Goal: Information Seeking & Learning: Check status

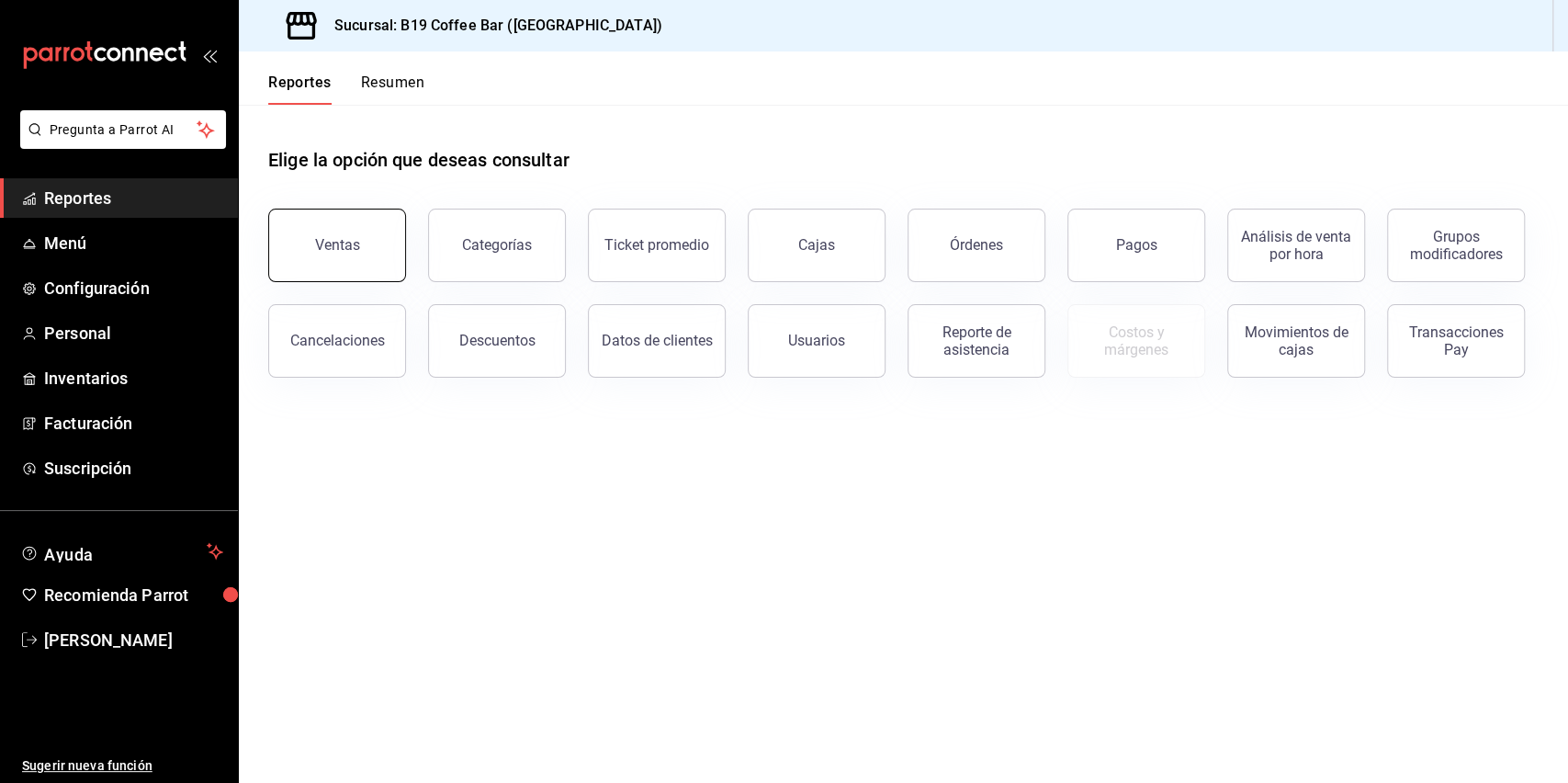
click at [350, 232] on button "Ventas" at bounding box center [337, 245] width 138 height 73
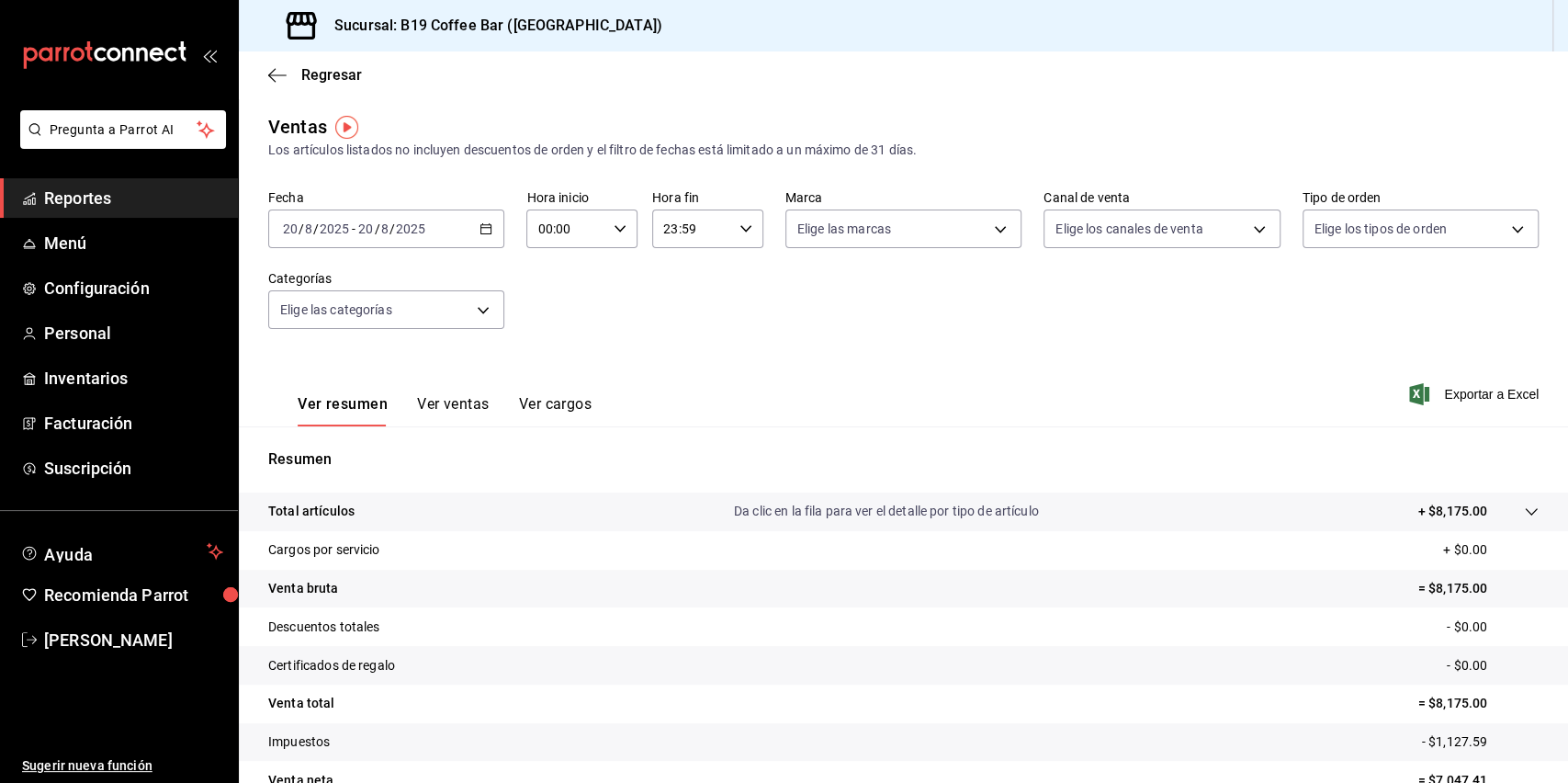
click at [681, 333] on div "Fecha [DATE] [DATE] - [DATE] [DATE] Hora inicio 00:00 Hora inicio Hora fin 23:5…" at bounding box center [904, 270] width 1271 height 162
click at [424, 234] on input "2025" at bounding box center [411, 228] width 32 height 15
click at [501, 279] on div "Fecha [DATE] [DATE] - [DATE] [DATE] [DATE] [DATE] Semana actual Mes actual Rang…" at bounding box center [904, 270] width 1271 height 162
click at [472, 233] on div "[DATE] [DATE] - [DATE] [DATE]" at bounding box center [387, 228] width 236 height 39
click at [333, 451] on span "Rango de fechas" at bounding box center [355, 449] width 143 height 19
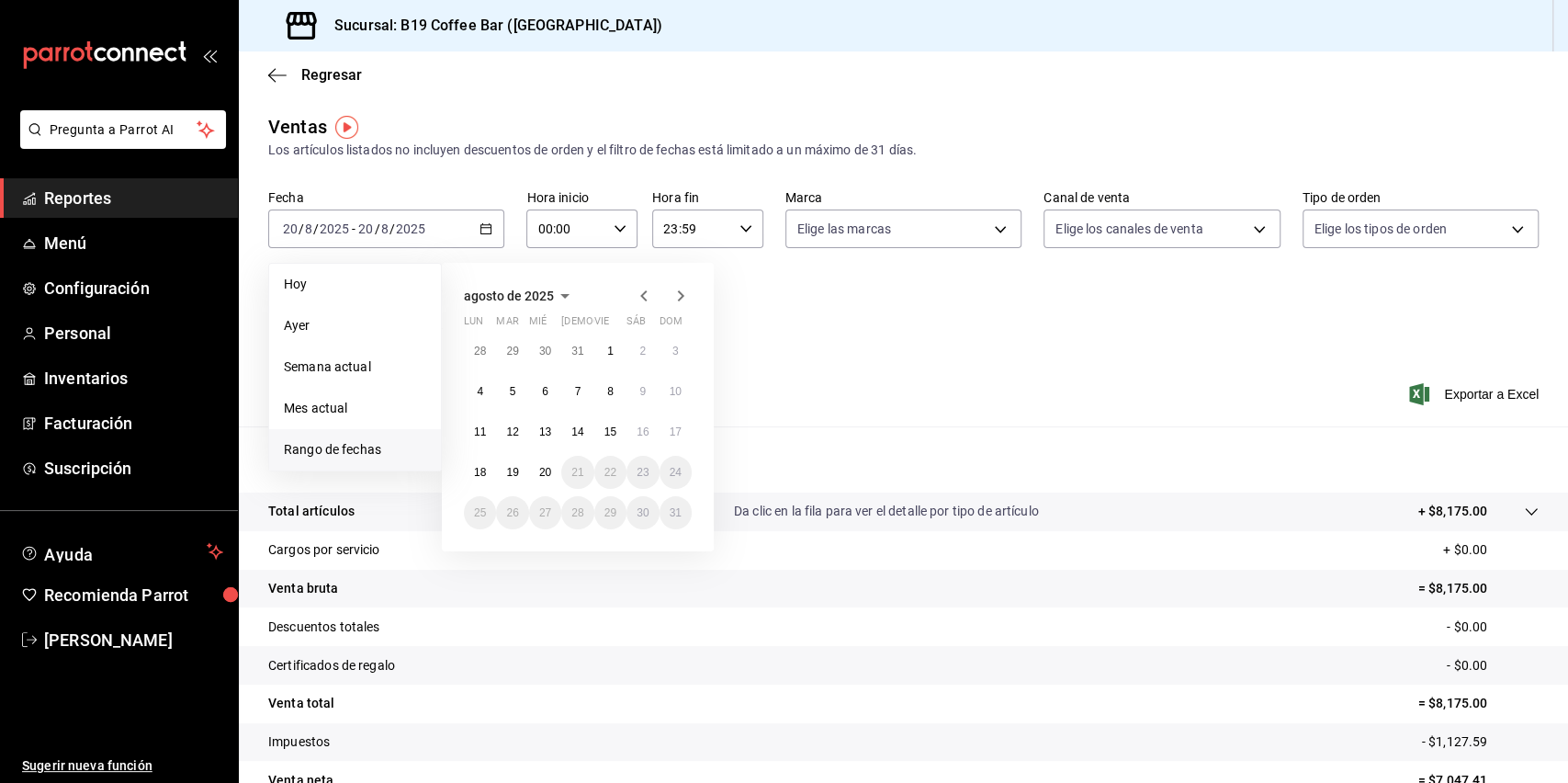
click at [646, 300] on icon "button" at bounding box center [643, 295] width 6 height 11
click at [521, 355] on button "1" at bounding box center [512, 350] width 32 height 33
click at [577, 511] on abbr "31" at bounding box center [578, 512] width 12 height 13
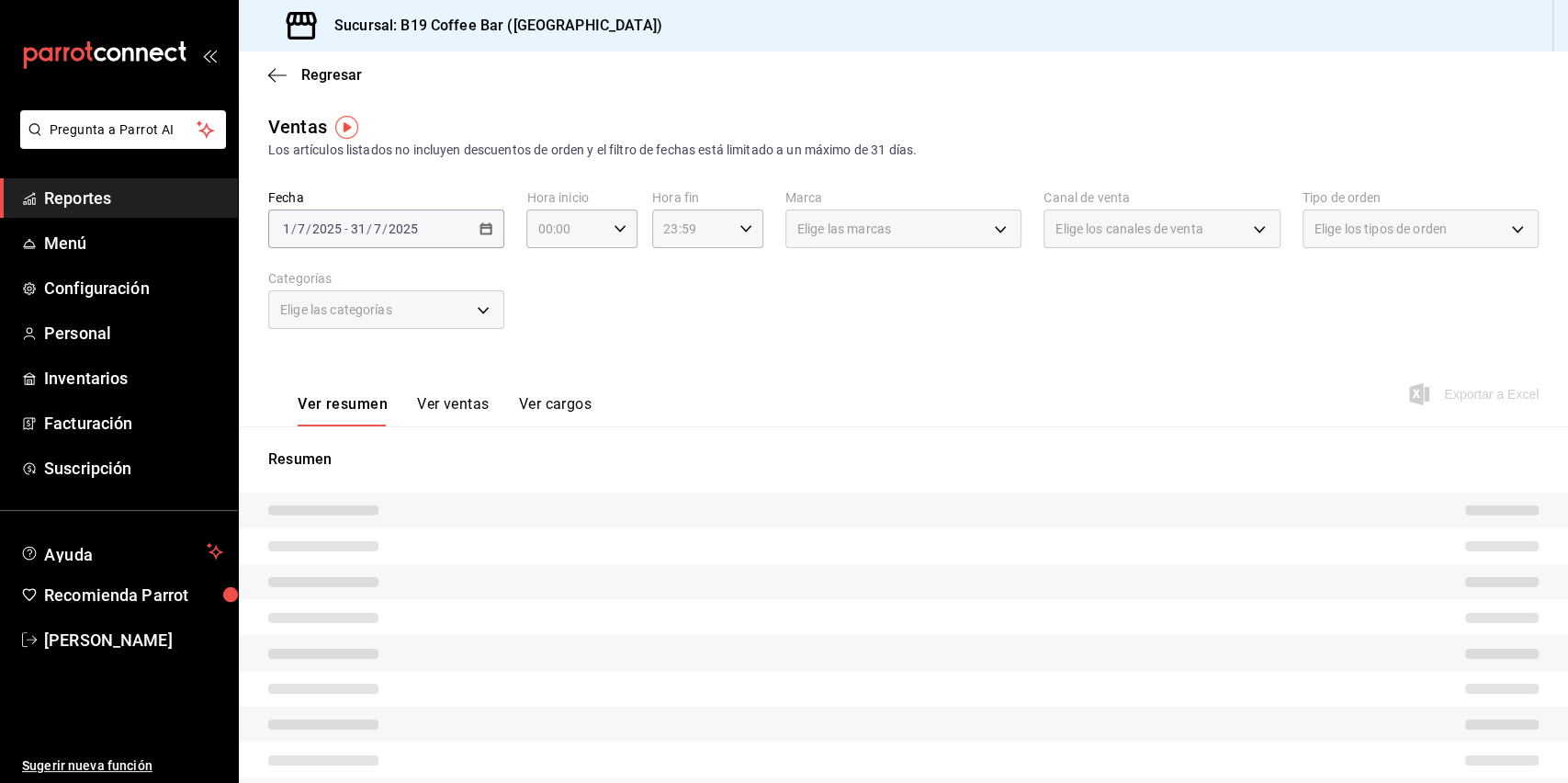
click at [791, 342] on div "Fecha [DATE] [DATE] - [DATE] [DATE] Hora inicio 00:00 Hora inicio Hora fin 23:5…" at bounding box center [904, 270] width 1271 height 162
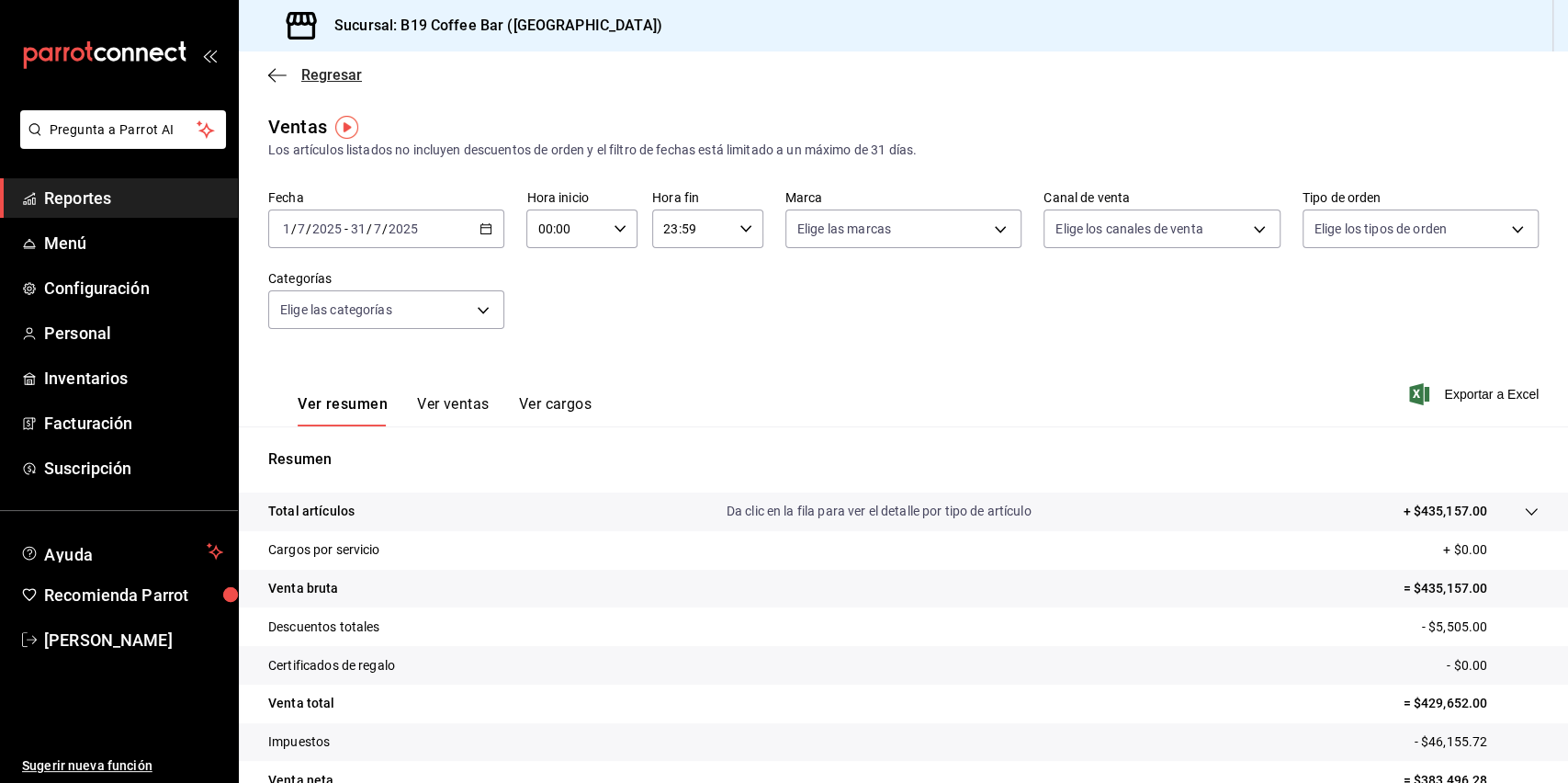
click at [271, 81] on icon "button" at bounding box center [278, 75] width 19 height 17
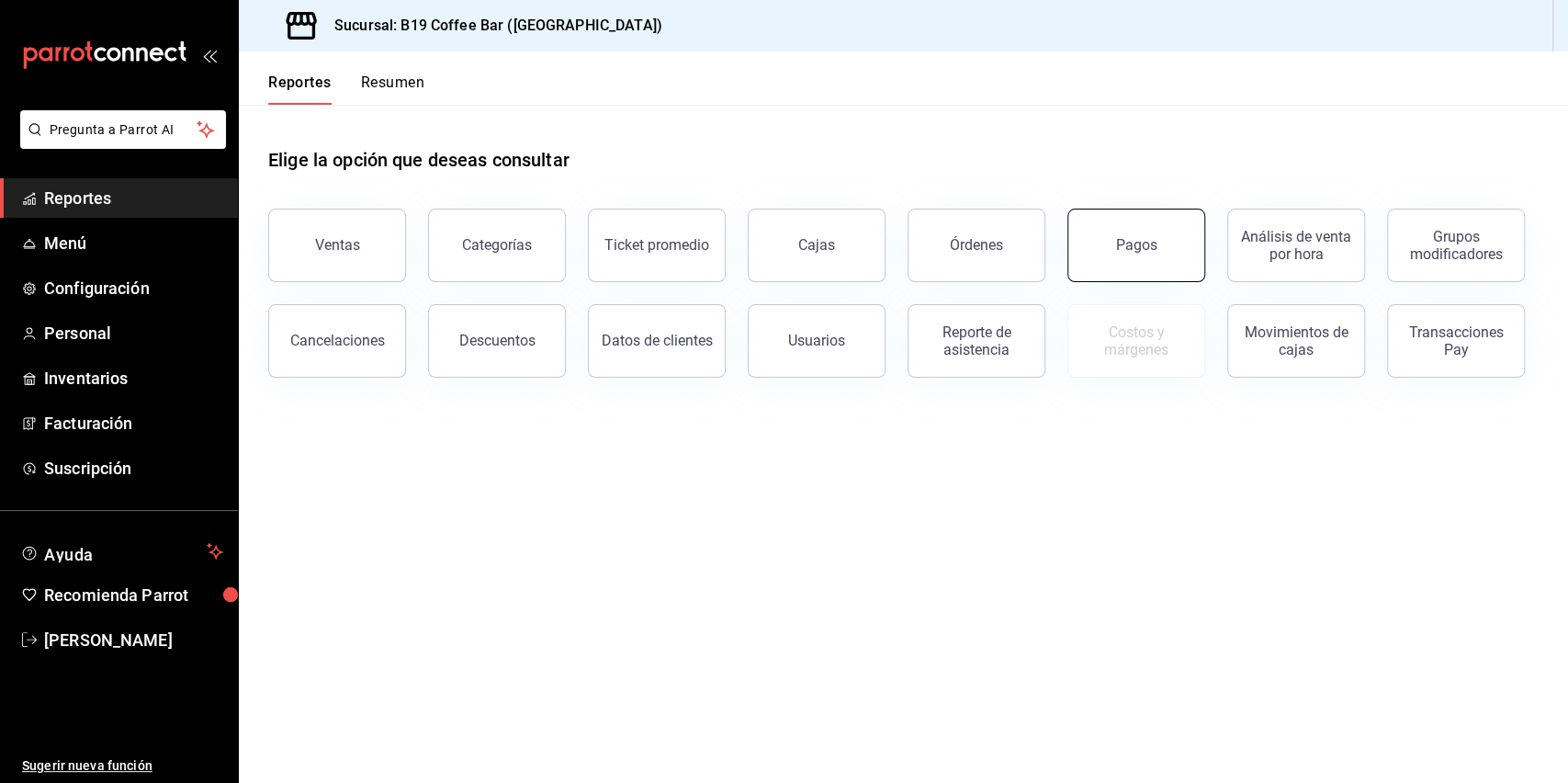
click at [1108, 237] on button "Pagos" at bounding box center [1136, 245] width 138 height 73
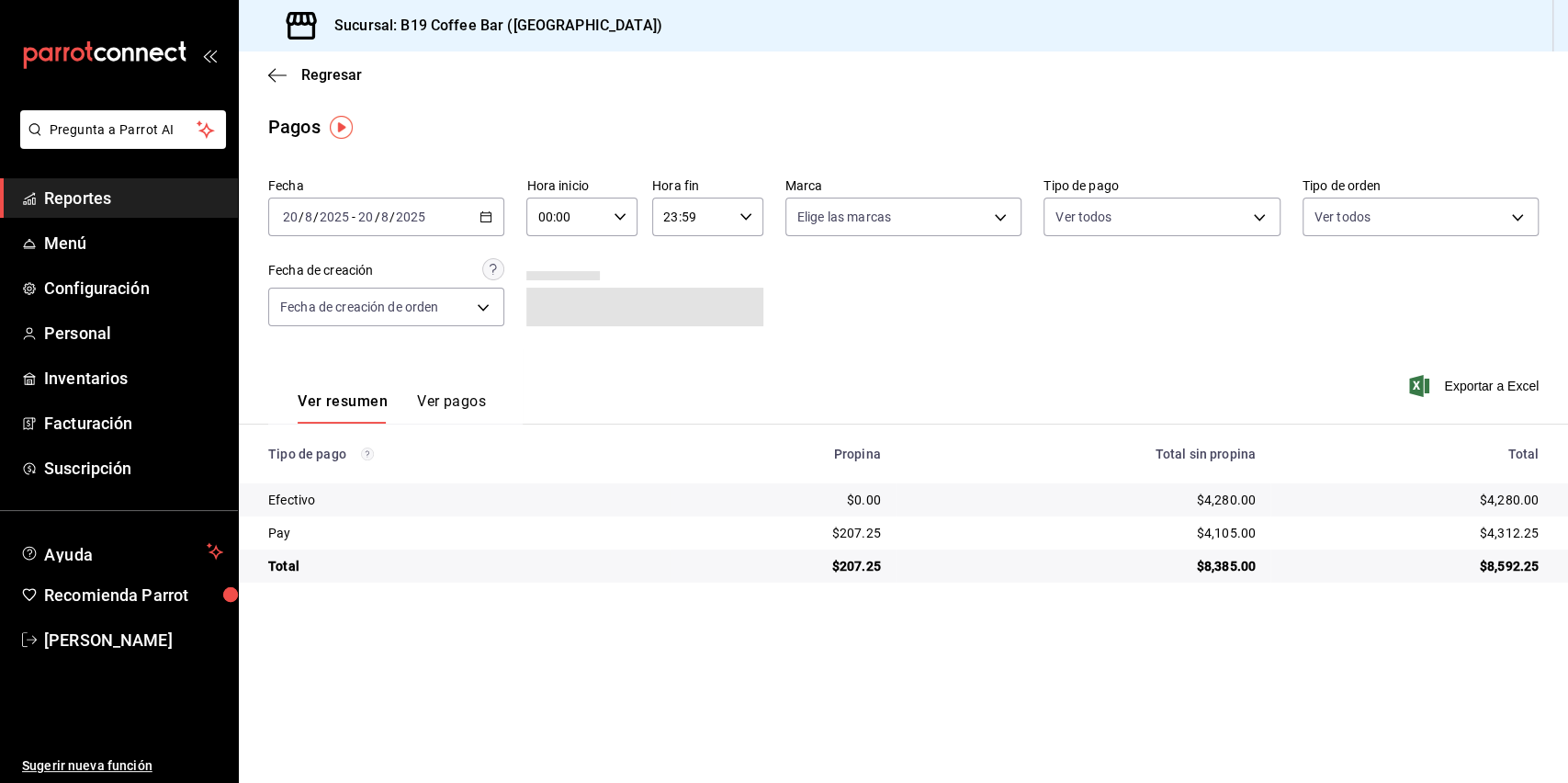
click at [472, 213] on div "[DATE] [DATE] - [DATE] [DATE]" at bounding box center [387, 216] width 236 height 39
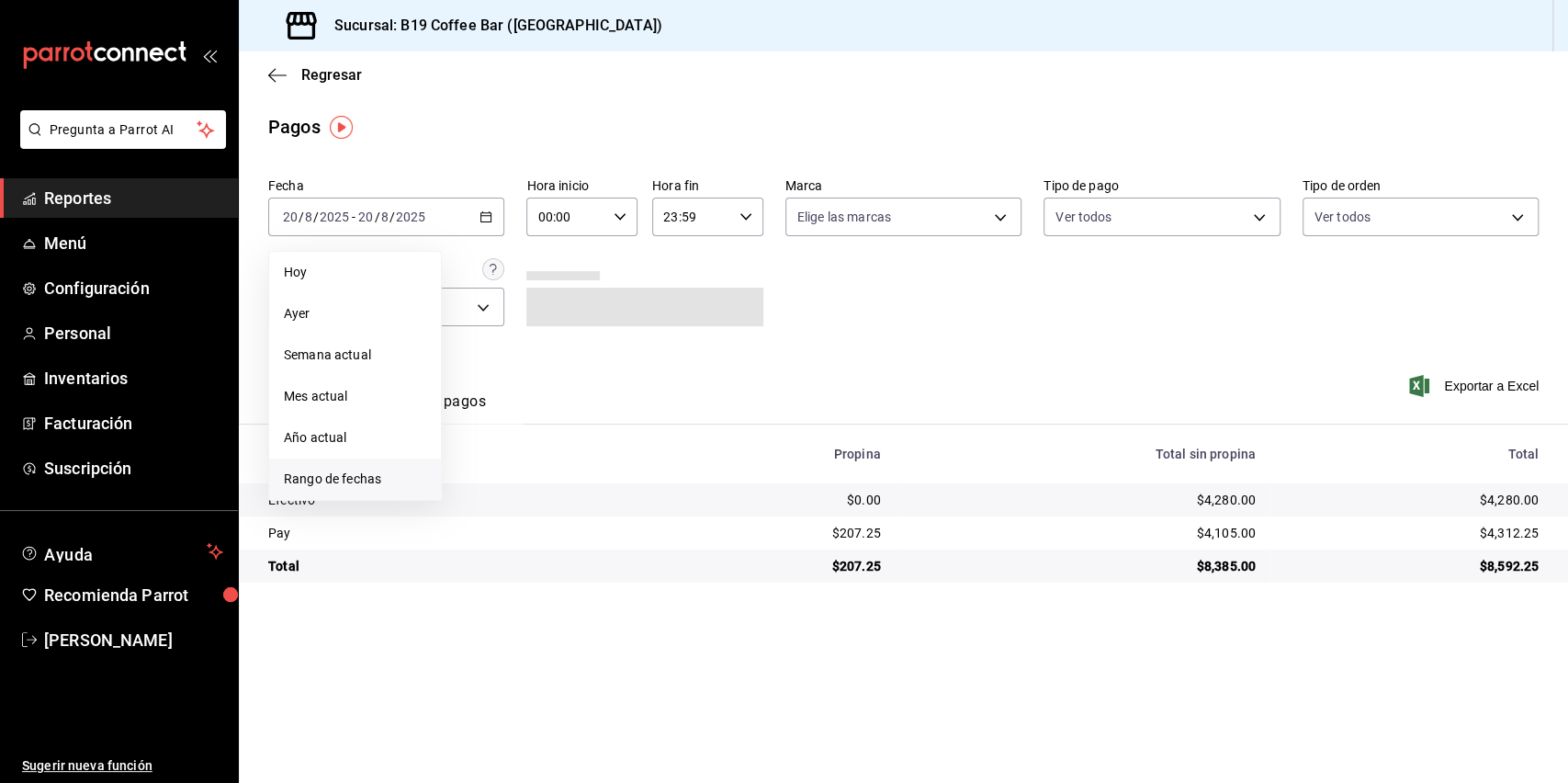
click at [341, 479] on span "Rango de fechas" at bounding box center [355, 479] width 143 height 19
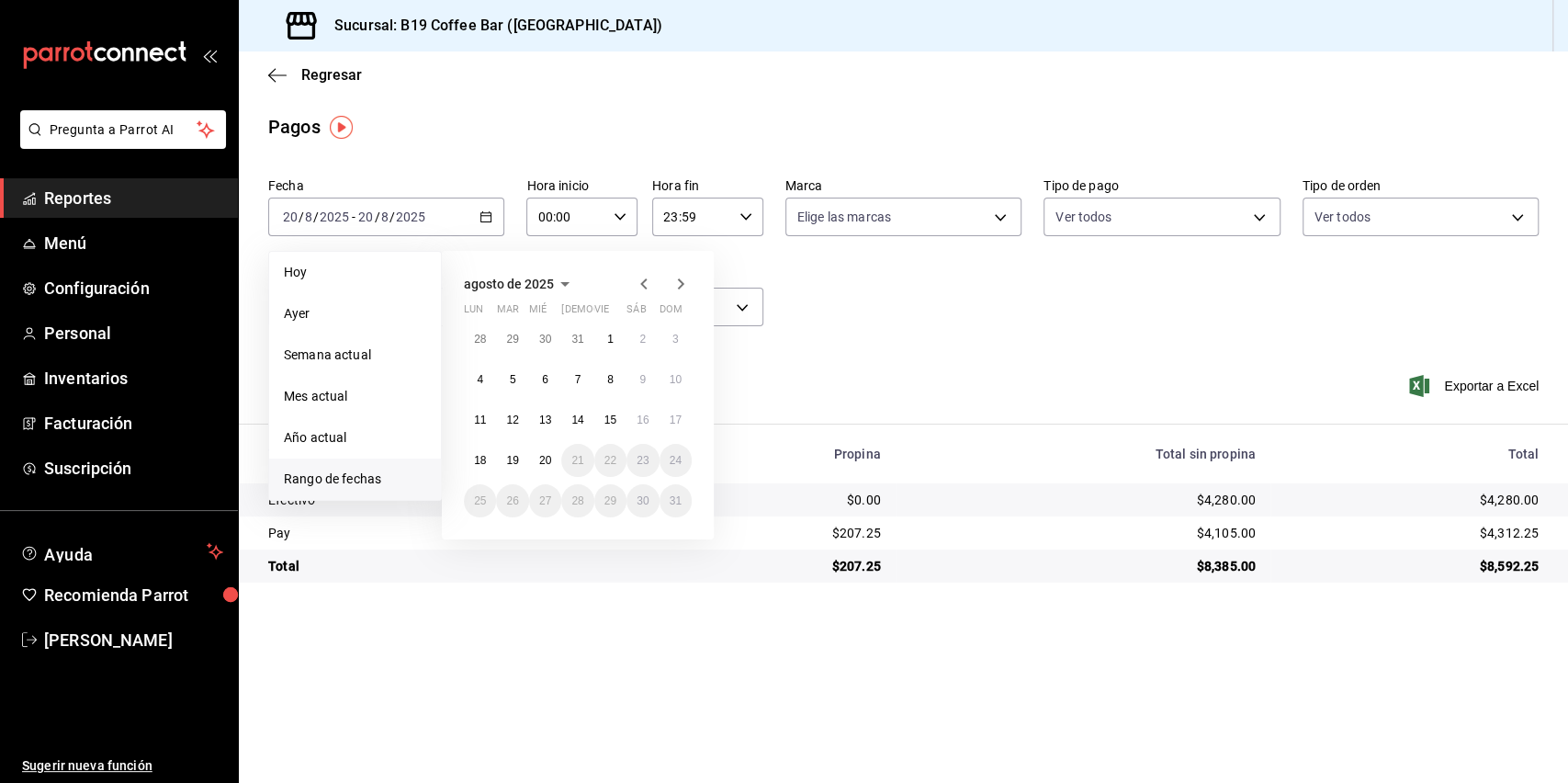
click at [641, 281] on icon "button" at bounding box center [644, 283] width 22 height 22
click at [498, 344] on button "1" at bounding box center [512, 338] width 32 height 33
click at [576, 507] on button "31" at bounding box center [577, 501] width 32 height 33
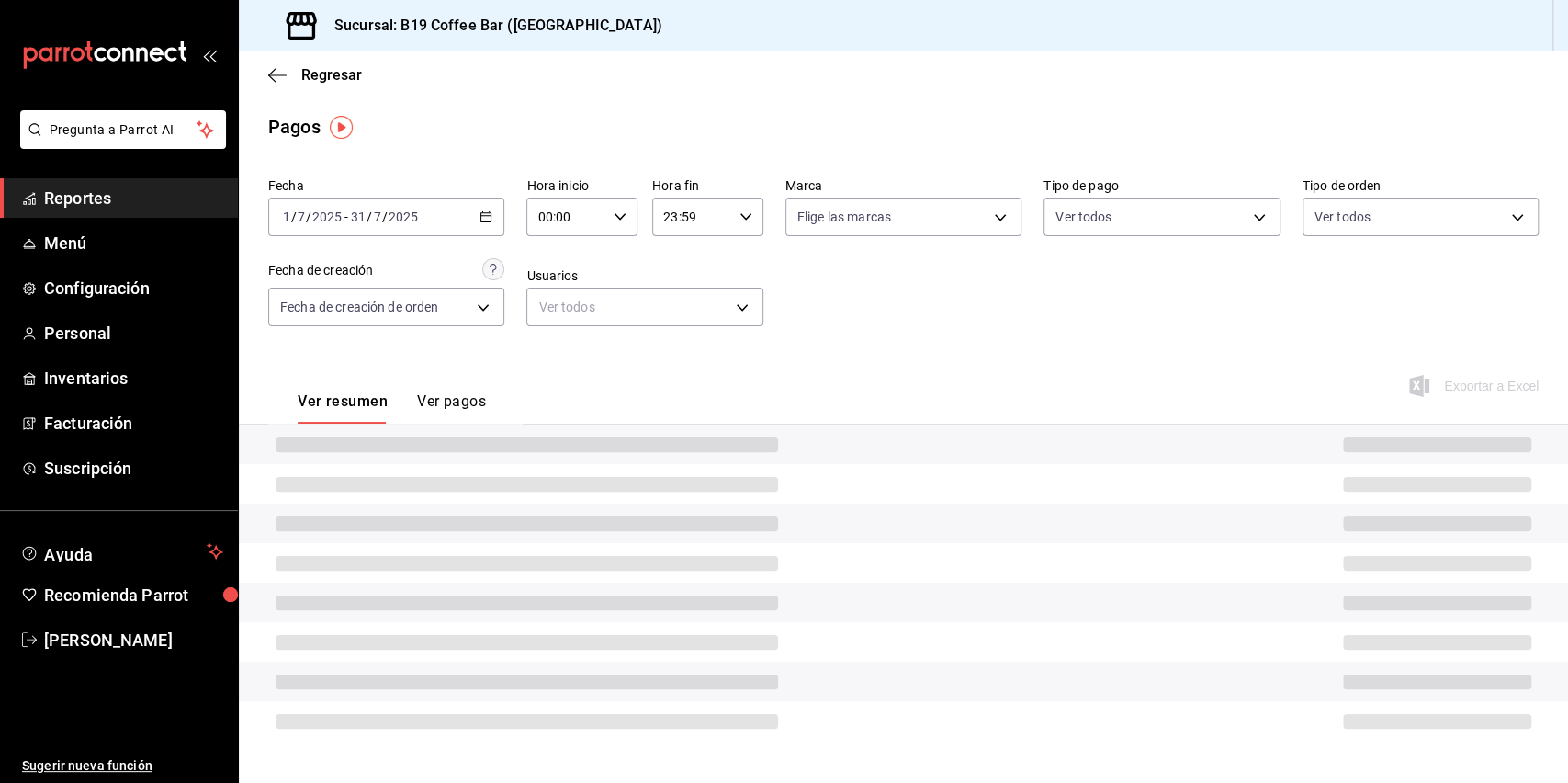
click at [899, 314] on div "Fecha [DATE] [DATE] - [DATE] [DATE] Hora inicio 00:00 Hora inicio Hora fin 23:5…" at bounding box center [904, 259] width 1271 height 178
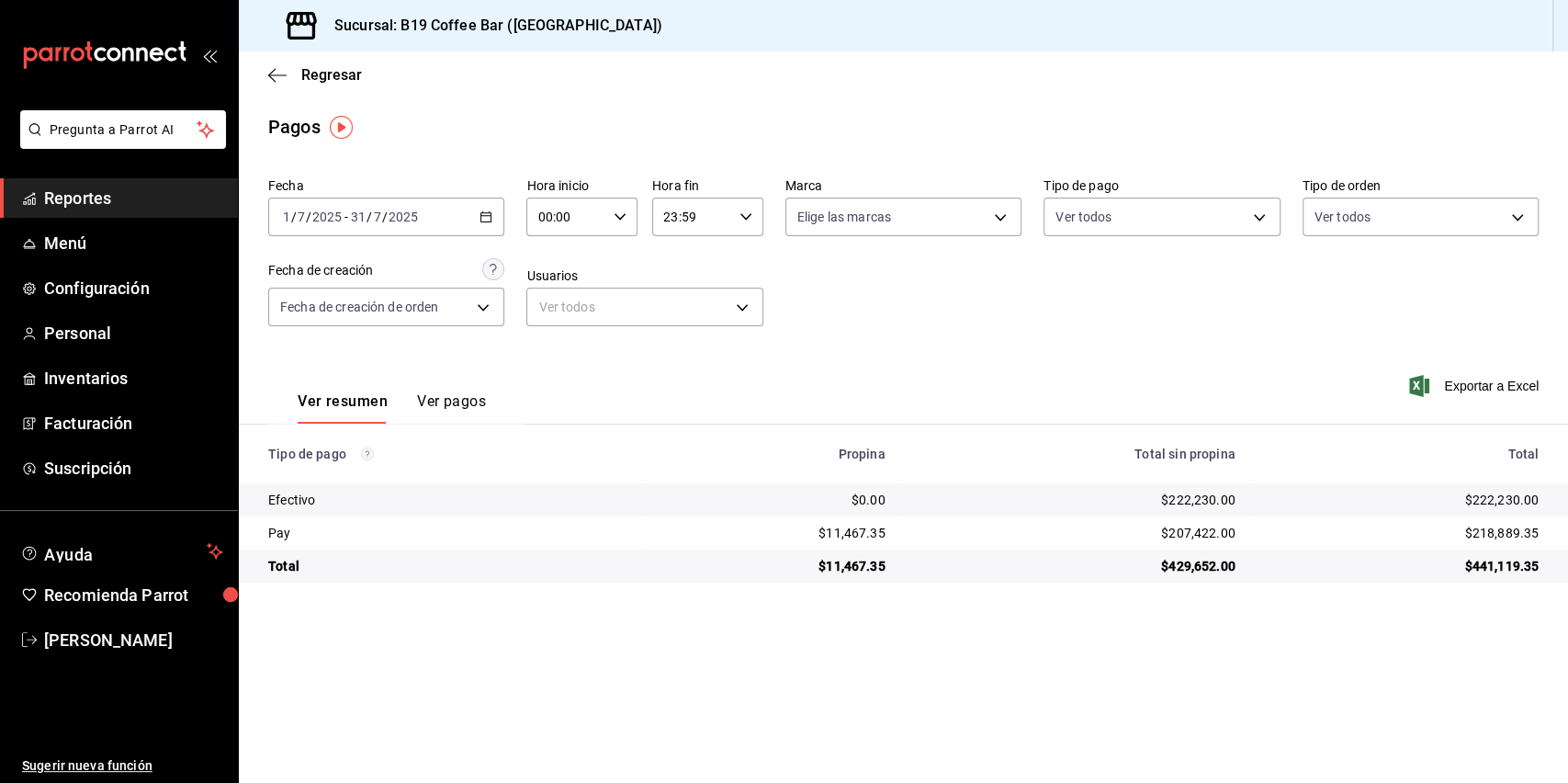
click at [505, 401] on div "Ver resumen Ver pagos" at bounding box center [395, 386] width 255 height 75
click at [138, 189] on span "Reportes" at bounding box center [133, 197] width 179 height 25
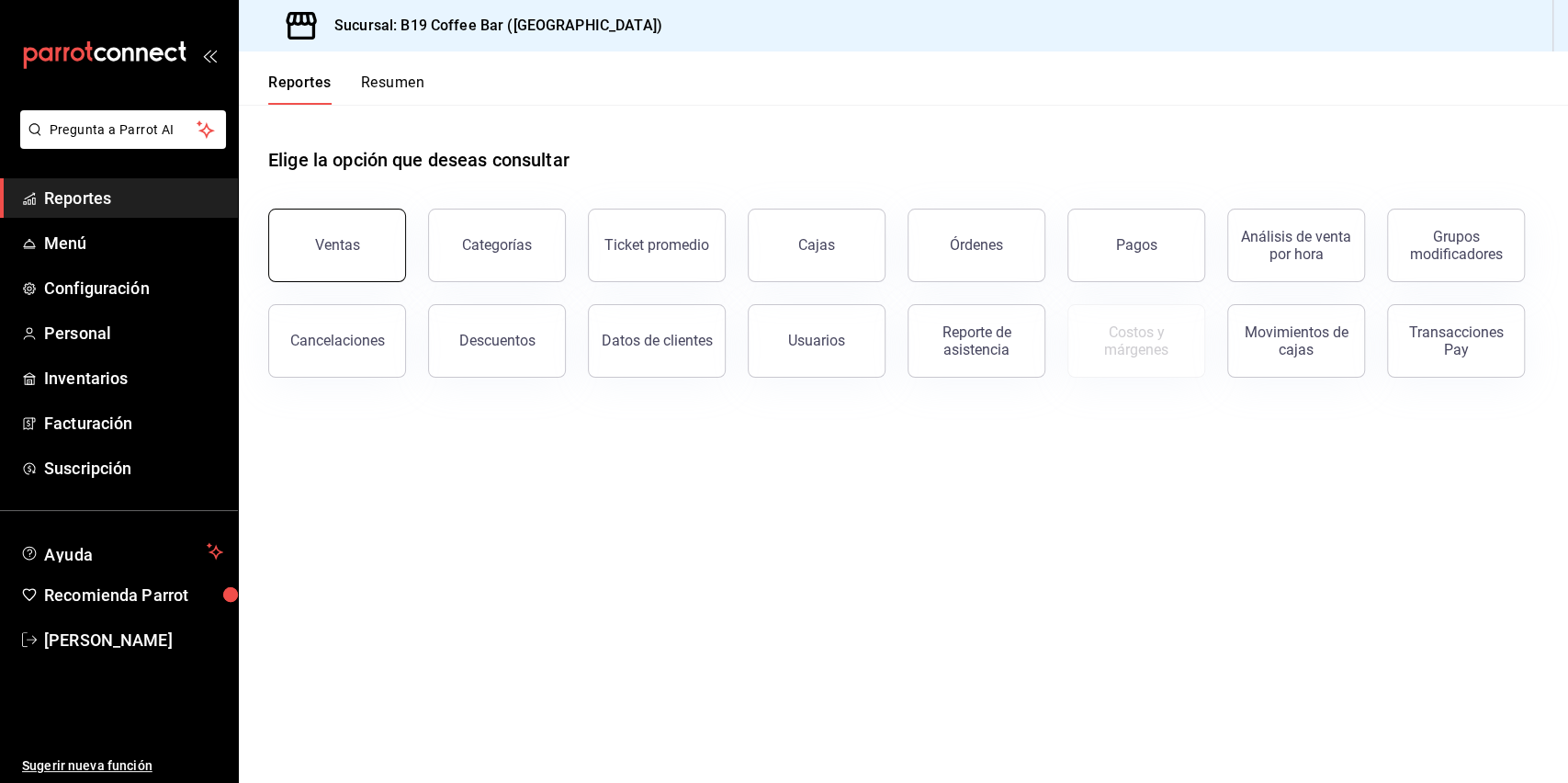
click at [367, 237] on button "Ventas" at bounding box center [337, 245] width 138 height 73
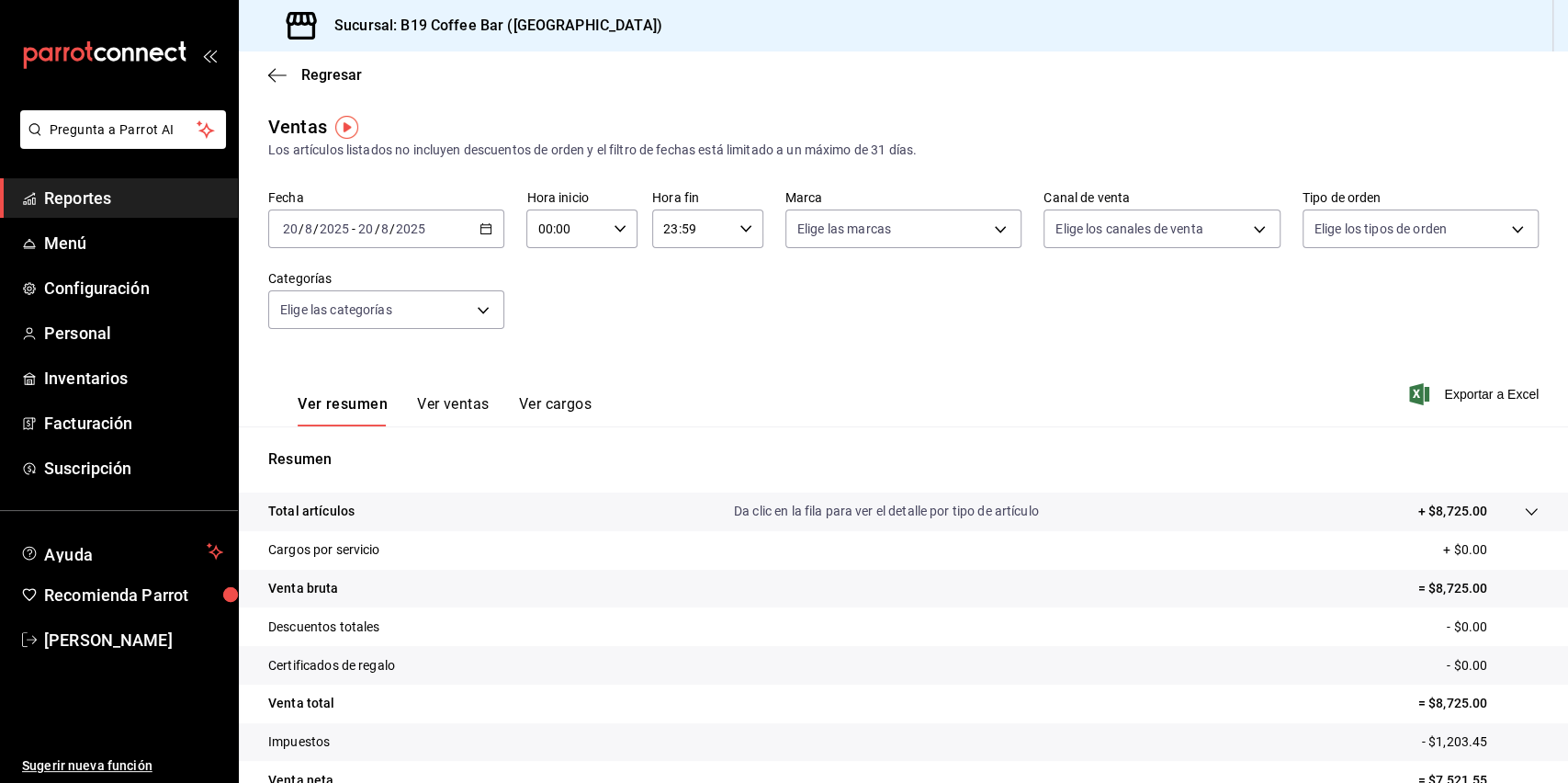
click at [122, 195] on span "Reportes" at bounding box center [133, 197] width 179 height 25
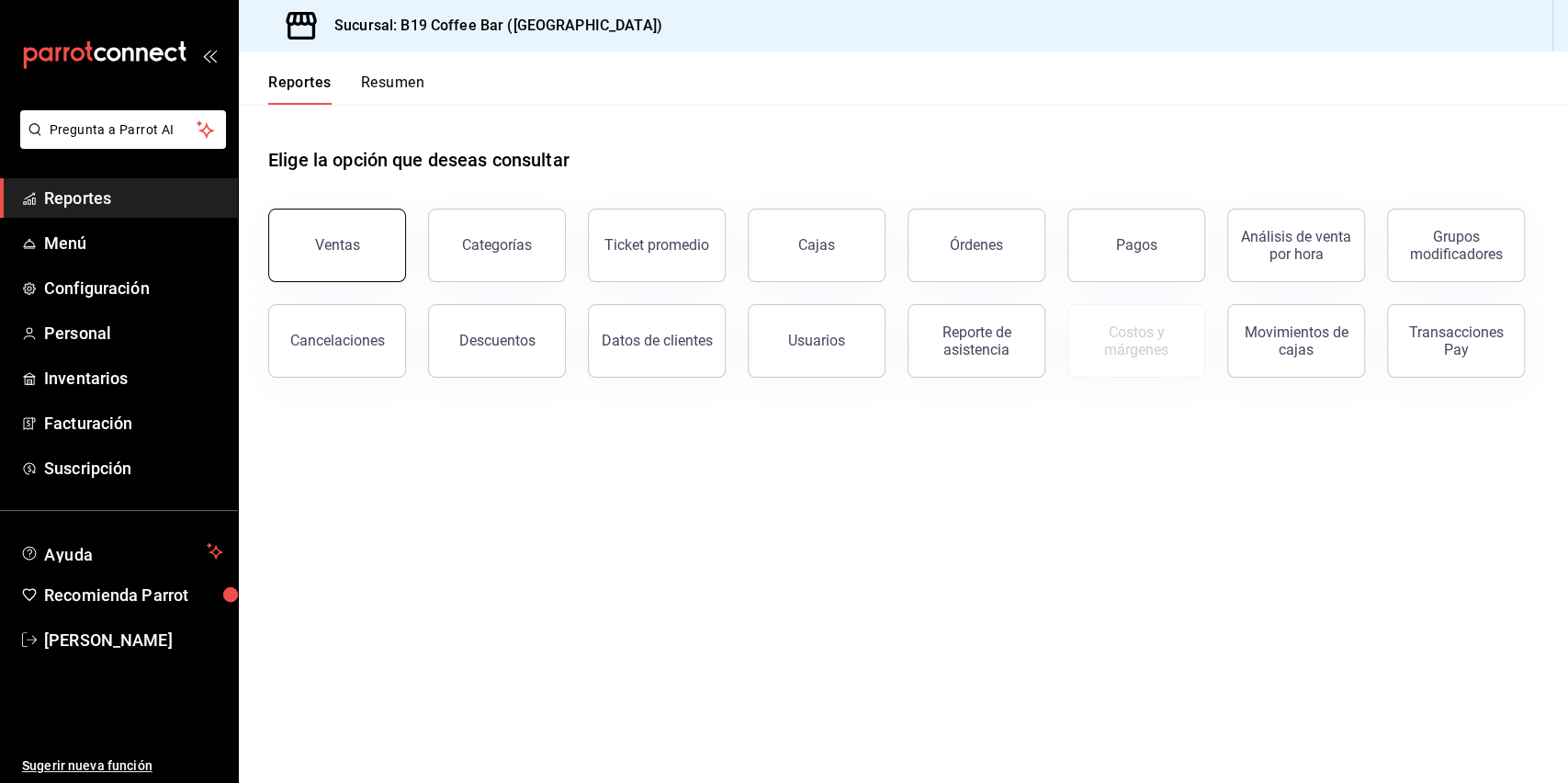
click at [303, 232] on button "Ventas" at bounding box center [337, 245] width 138 height 73
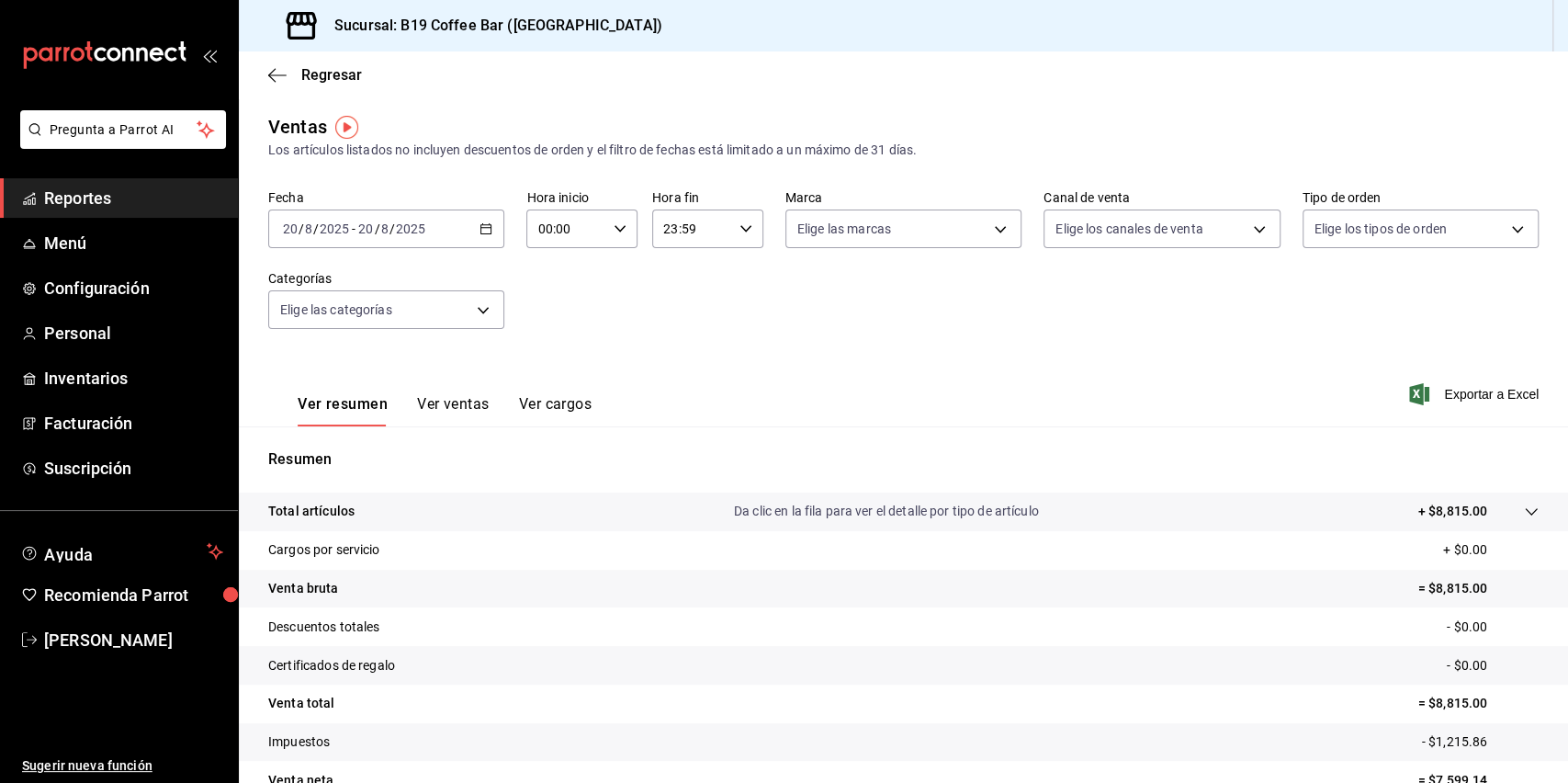
click at [431, 214] on div "[DATE] [DATE] - [DATE] [DATE]" at bounding box center [387, 228] width 236 height 39
click at [339, 280] on span "Hoy" at bounding box center [355, 283] width 143 height 19
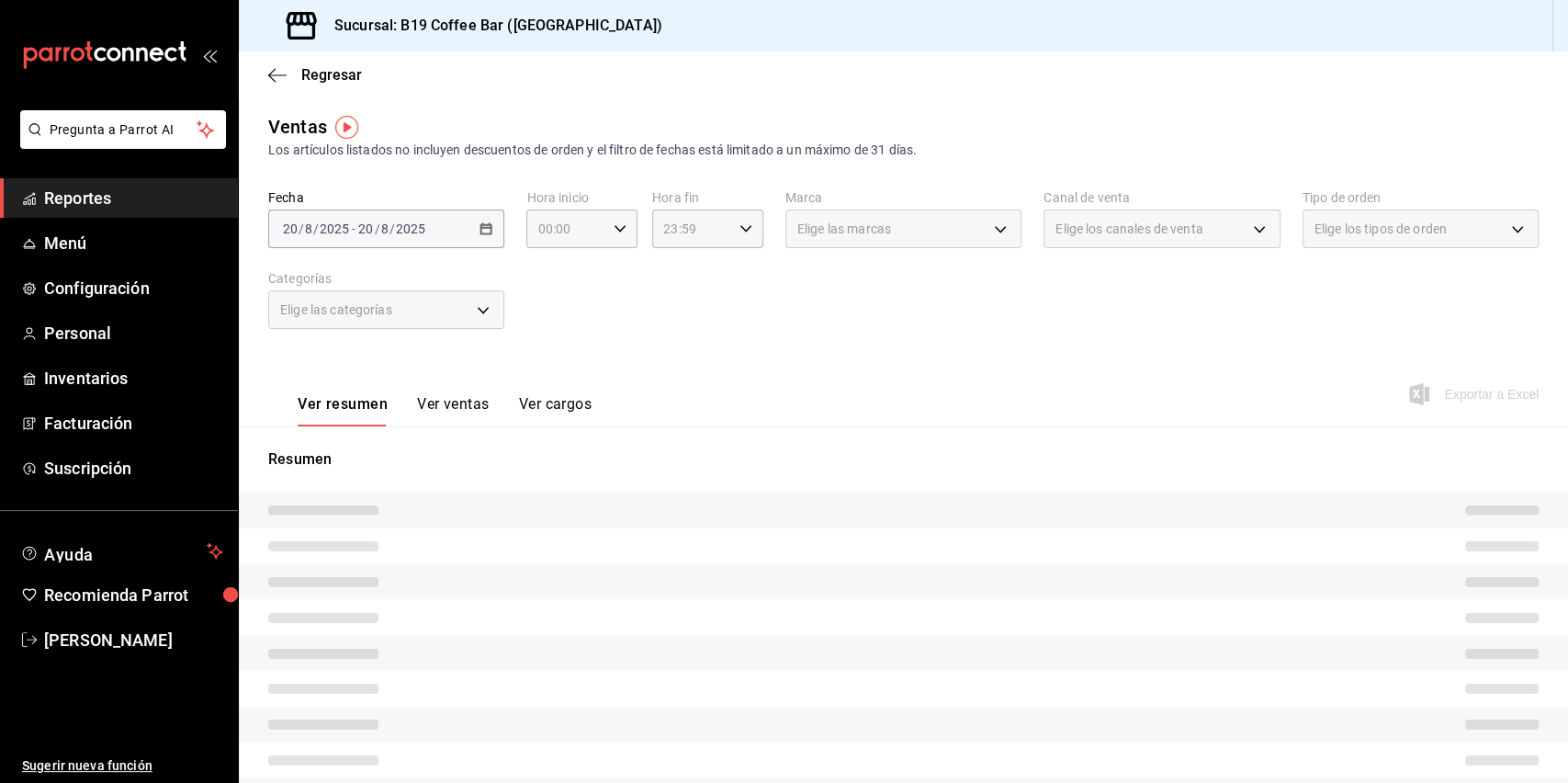
click at [694, 295] on div "Fecha [DATE] [DATE] - [DATE] [DATE] Hora inicio 00:00 Hora inicio Hora fin 23:5…" at bounding box center [904, 270] width 1271 height 162
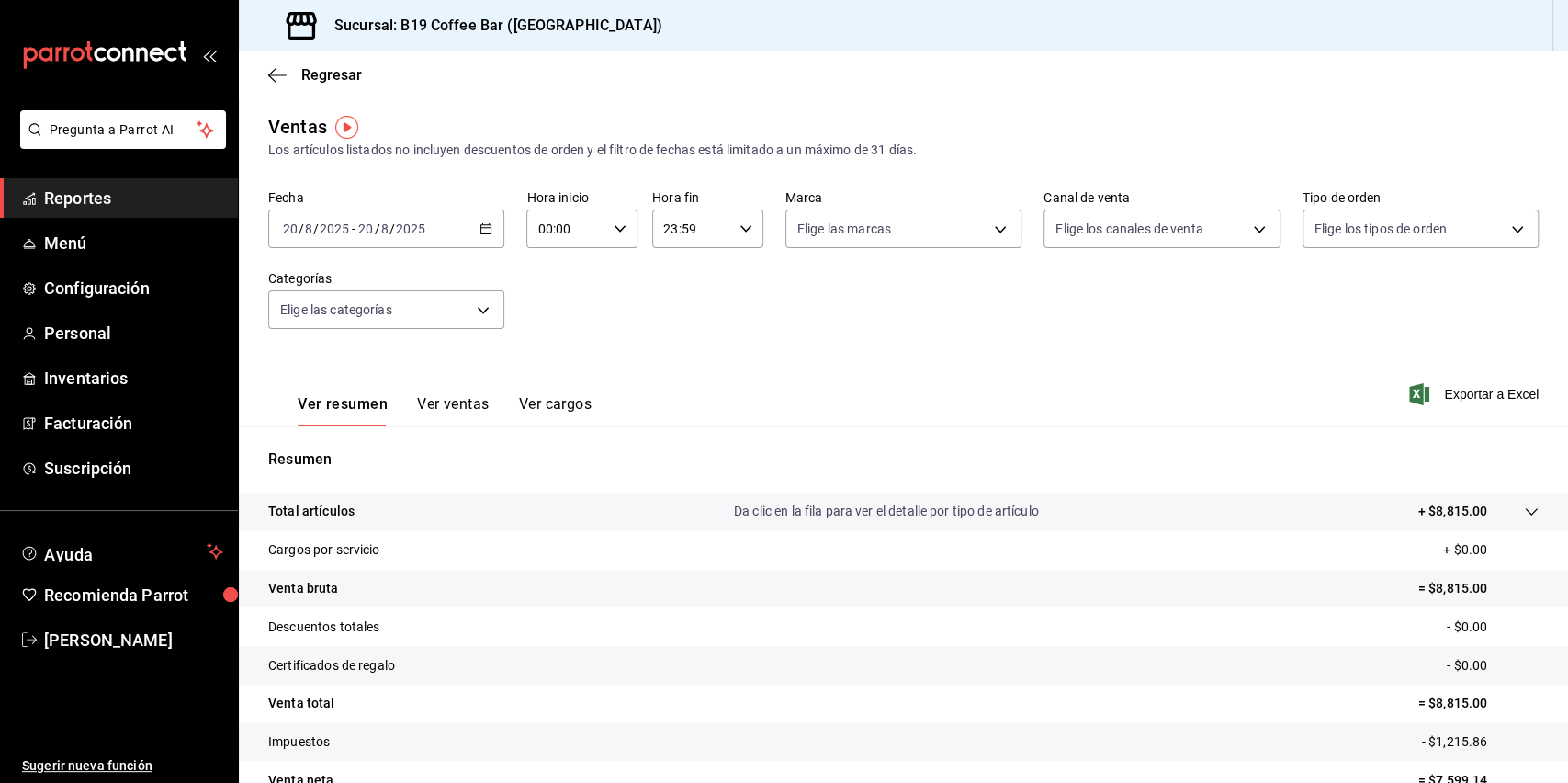
click at [127, 198] on span "Reportes" at bounding box center [133, 197] width 179 height 25
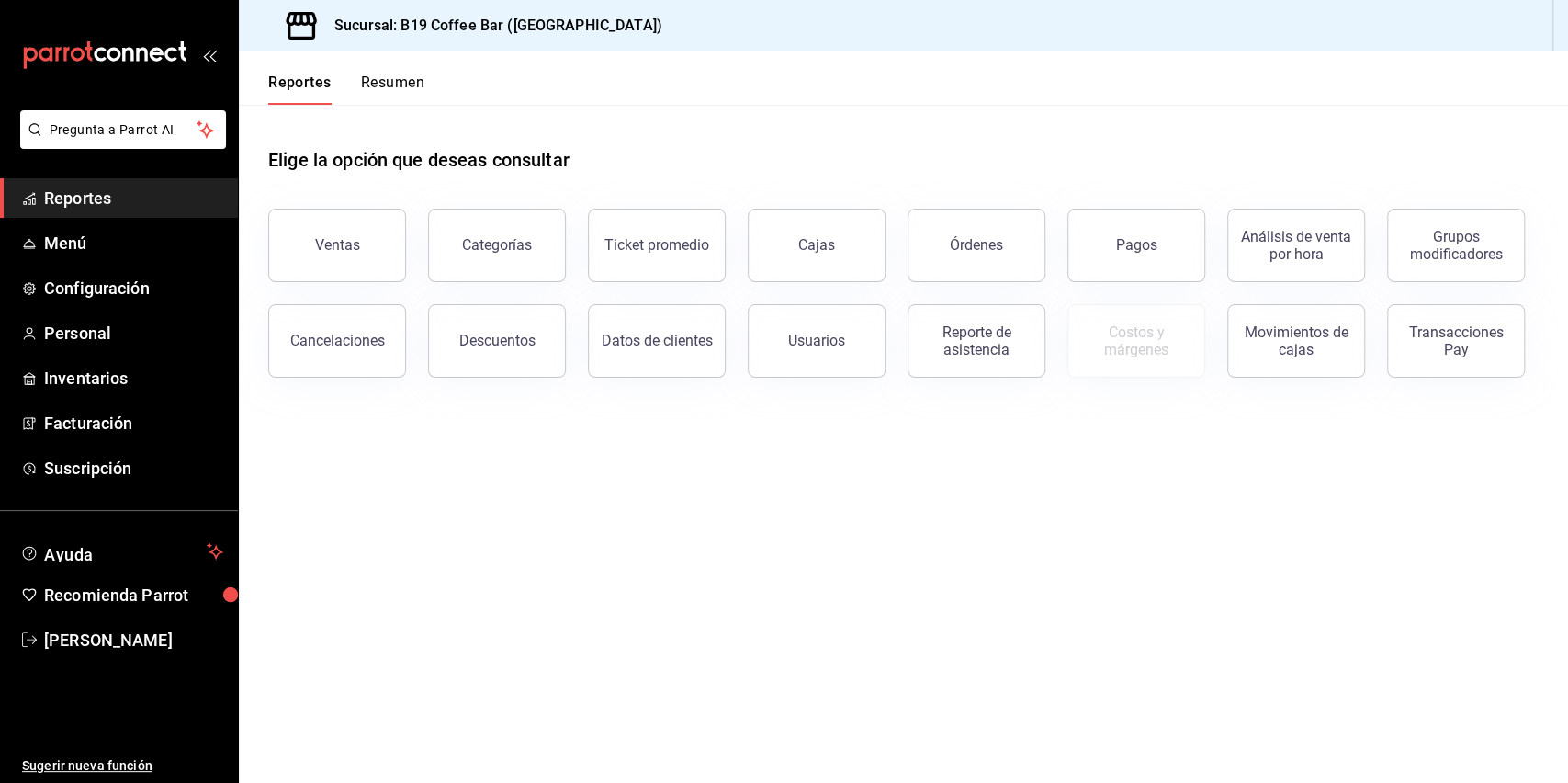
click at [329, 289] on div "Cancelaciones" at bounding box center [325, 330] width 160 height 95
click at [323, 281] on div "Ventas Categorías Ticket promedio Cajas Órdenes Pagos Análisis de venta por hor…" at bounding box center [892, 281] width 1292 height 191
click at [297, 255] on button "Ventas" at bounding box center [337, 245] width 138 height 73
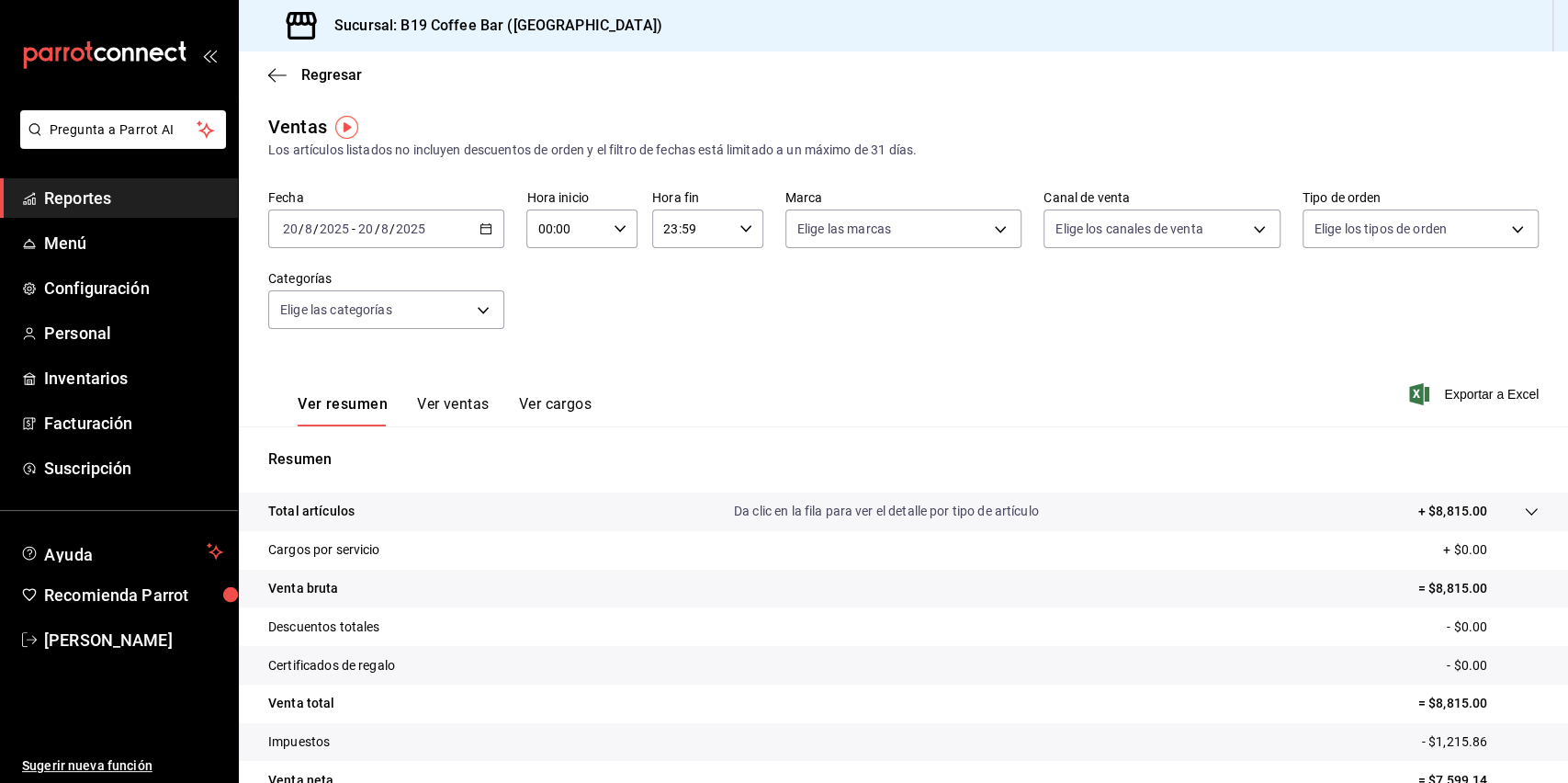
click at [127, 204] on span "Reportes" at bounding box center [133, 197] width 179 height 25
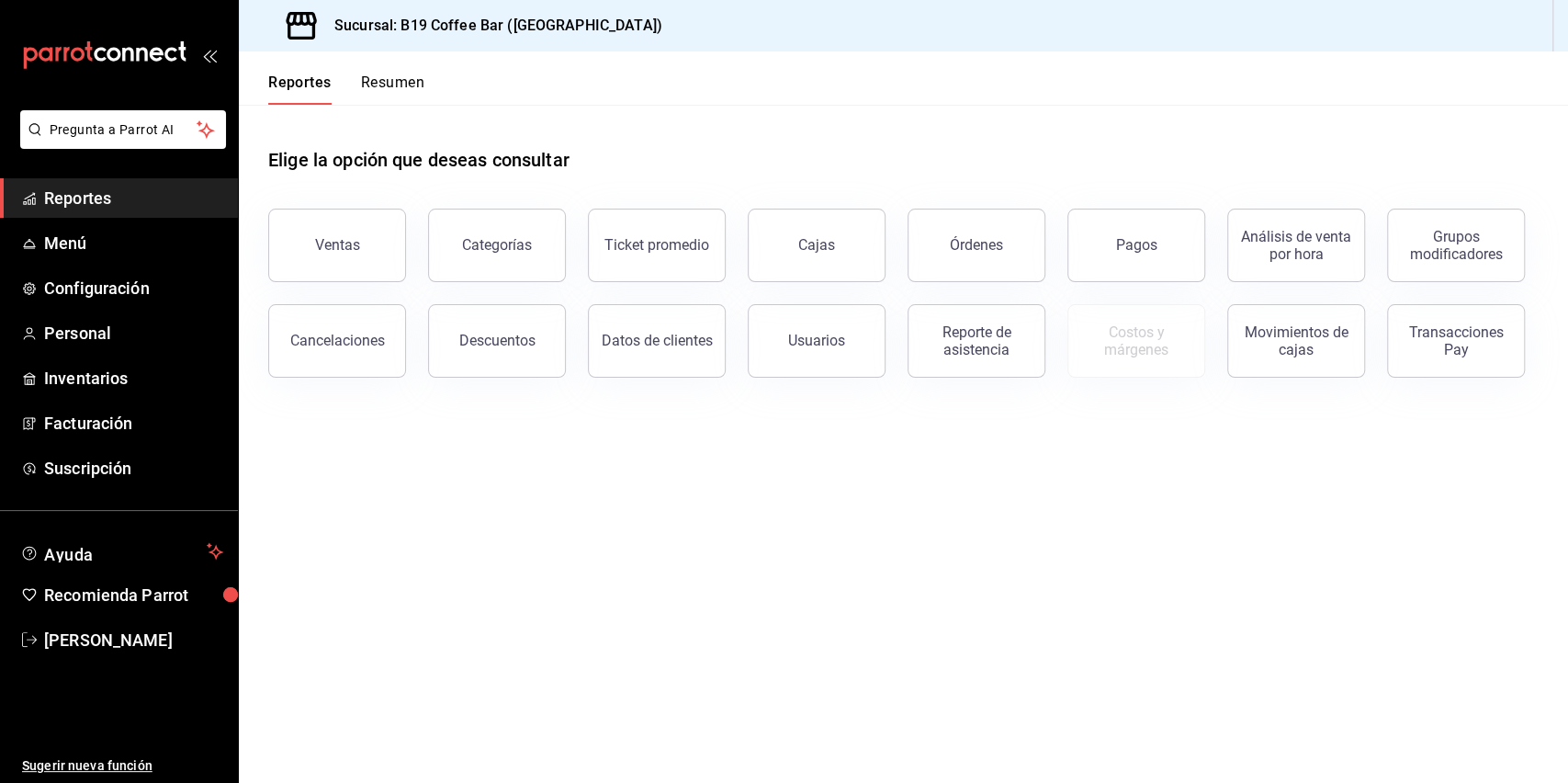
click at [1002, 241] on button "Órdenes" at bounding box center [976, 245] width 138 height 73
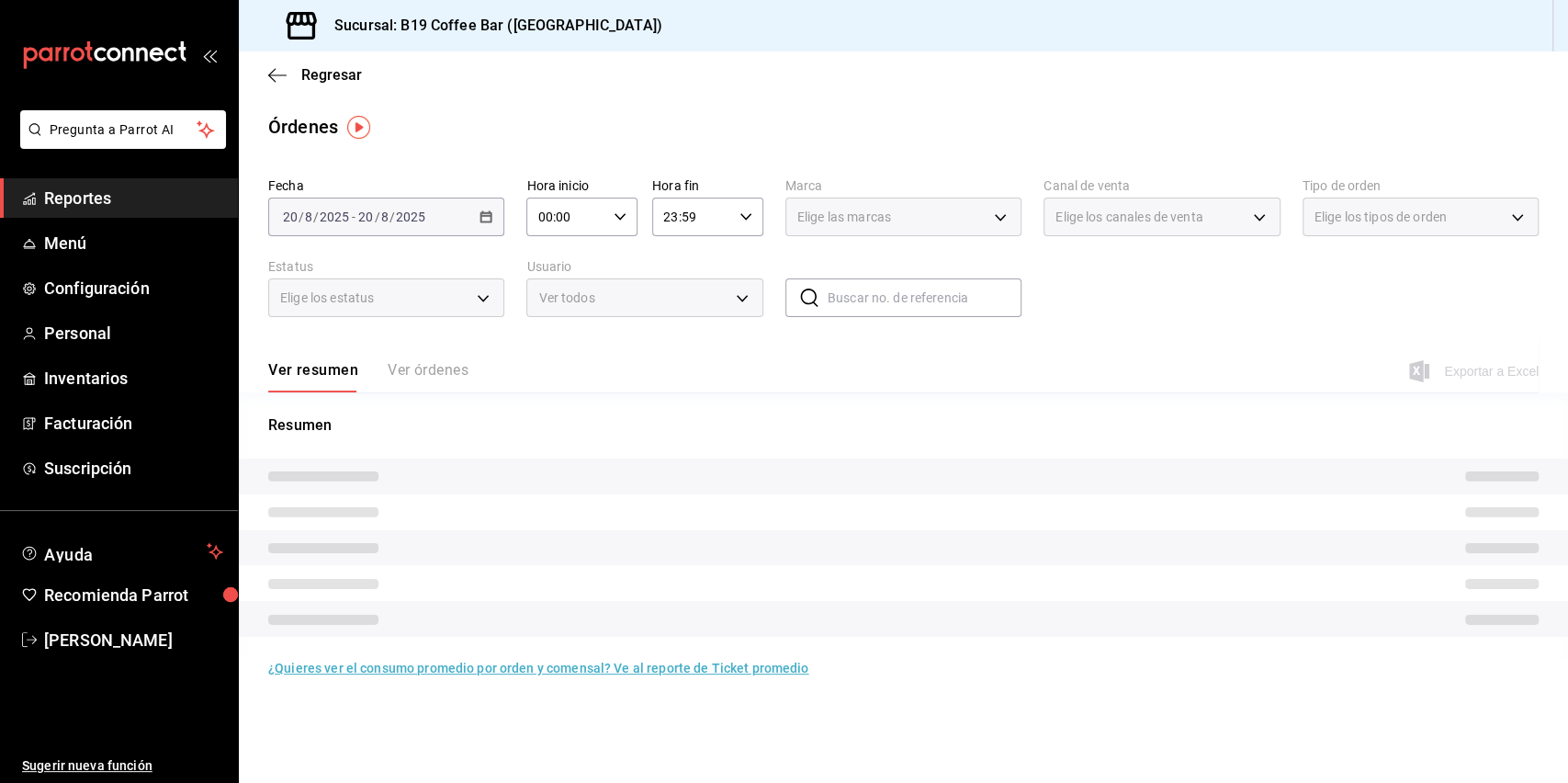
click at [443, 366] on div "Ver resumen Ver órdenes" at bounding box center [369, 377] width 200 height 32
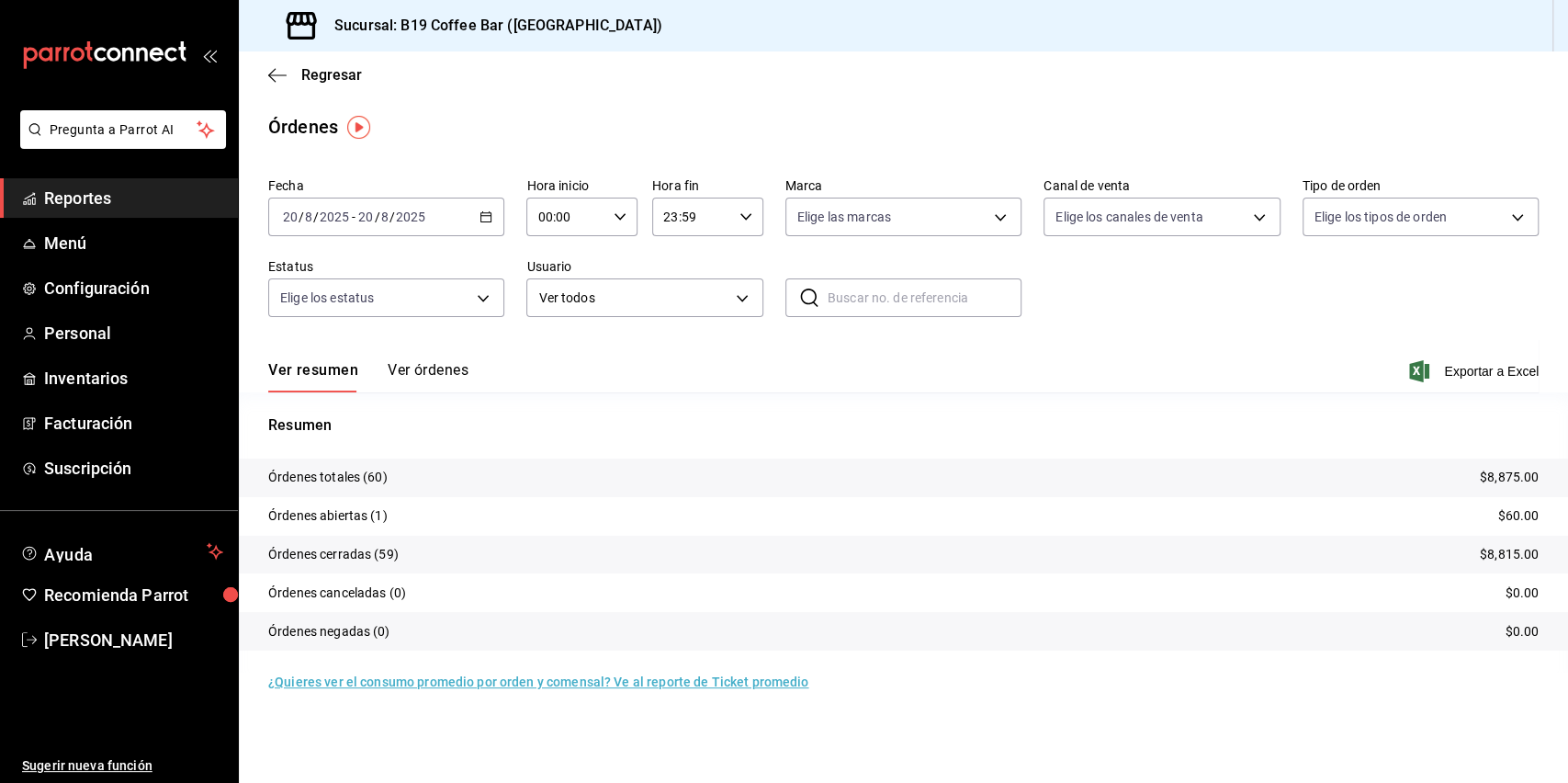
click at [429, 369] on button "Ver órdenes" at bounding box center [428, 377] width 81 height 32
